Goal: Transaction & Acquisition: Purchase product/service

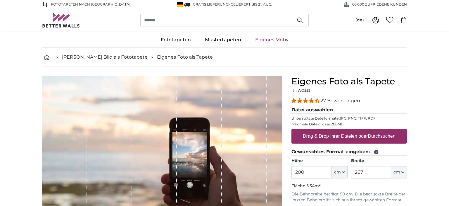
click at [377, 135] on u "Durchsuchen" at bounding box center [381, 135] width 27 height 5
click at [377, 130] on input "Drag & Drop Ihrer Dateien oder Durchsuchen" at bounding box center [350, 130] width 116 height 2
click at [381, 135] on u "Durchsuchen" at bounding box center [381, 135] width 27 height 5
click at [381, 130] on input "Drag & Drop Ihrer Dateien oder Durchsuchen" at bounding box center [350, 130] width 116 height 2
type input "**********"
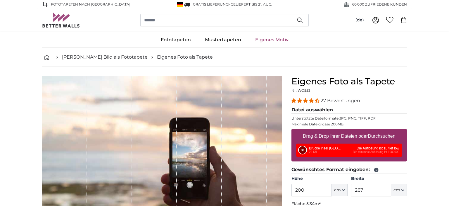
click at [302, 149] on button "Entfernen" at bounding box center [303, 150] width 8 height 8
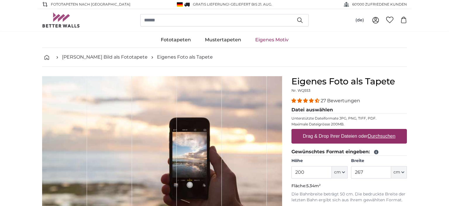
click at [382, 136] on u "Durchsuchen" at bounding box center [381, 135] width 27 height 5
click at [382, 130] on input "Drag & Drop Ihrer Dateien oder Durchsuchen" at bounding box center [350, 130] width 116 height 2
type input "**********"
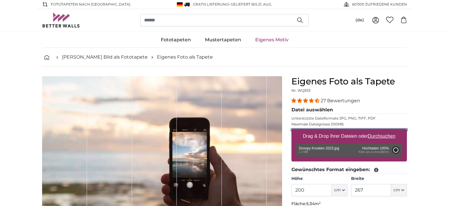
type input "280"
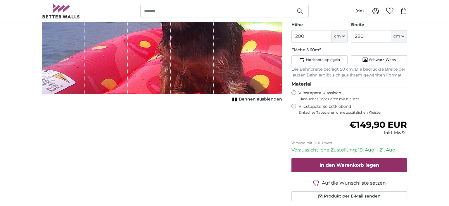
scroll to position [156, 0]
